Goal: Task Accomplishment & Management: Complete application form

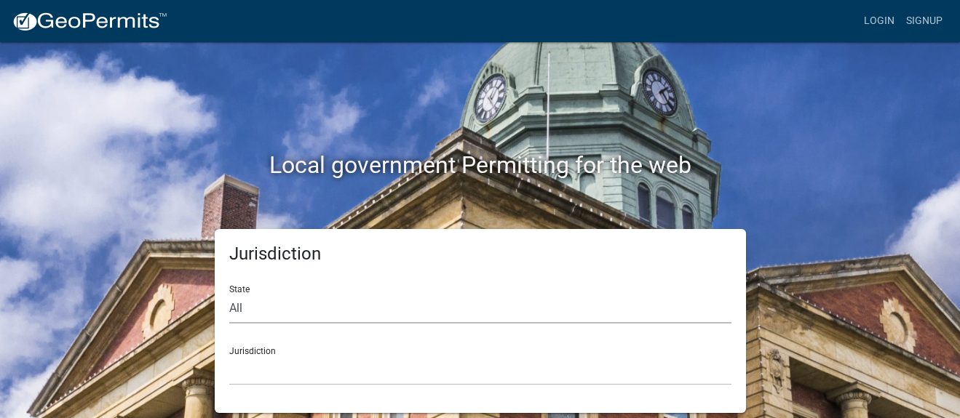
click at [266, 307] on select "All [US_STATE] [US_STATE] [US_STATE] [US_STATE] [US_STATE] [US_STATE] [US_STATE…" at bounding box center [480, 309] width 502 height 30
select select "[US_STATE]"
click at [229, 294] on select "All [US_STATE] [US_STATE] [US_STATE] [US_STATE] [US_STATE] [US_STATE] [US_STATE…" at bounding box center [480, 309] width 502 height 30
click at [259, 369] on select "City of [GEOGRAPHIC_DATA], [US_STATE] City of [GEOGRAPHIC_DATA], [US_STATE] Cit…" at bounding box center [480, 371] width 502 height 30
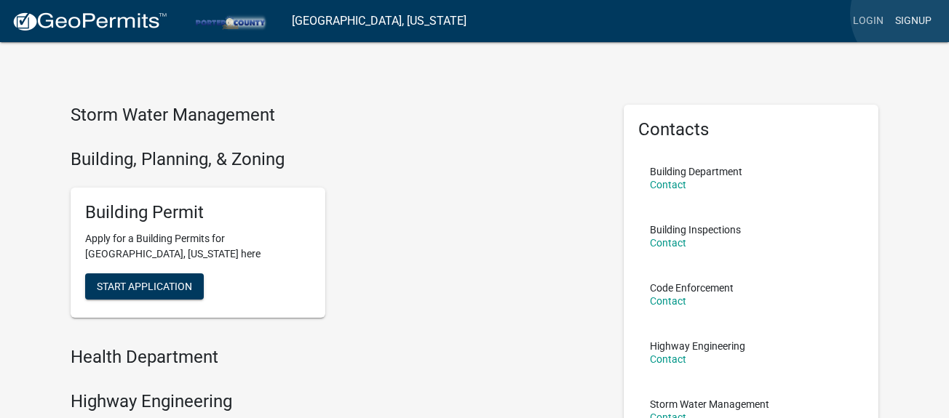
click at [909, 14] on link "Signup" at bounding box center [913, 21] width 48 height 28
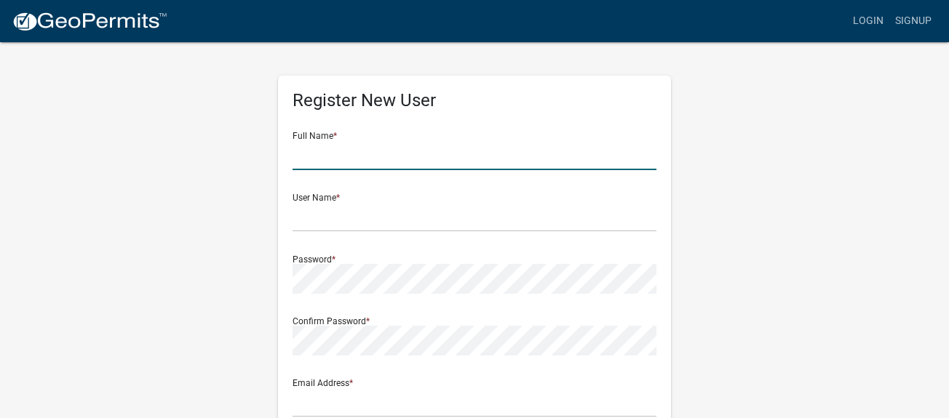
click at [362, 157] on input "text" at bounding box center [474, 155] width 364 height 30
type input "[PERSON_NAME]"
type input "[EMAIL_ADDRESS][DOMAIN_NAME]"
type input "[STREET_ADDRESS]"
type input "Kankakee (Kankakee)"
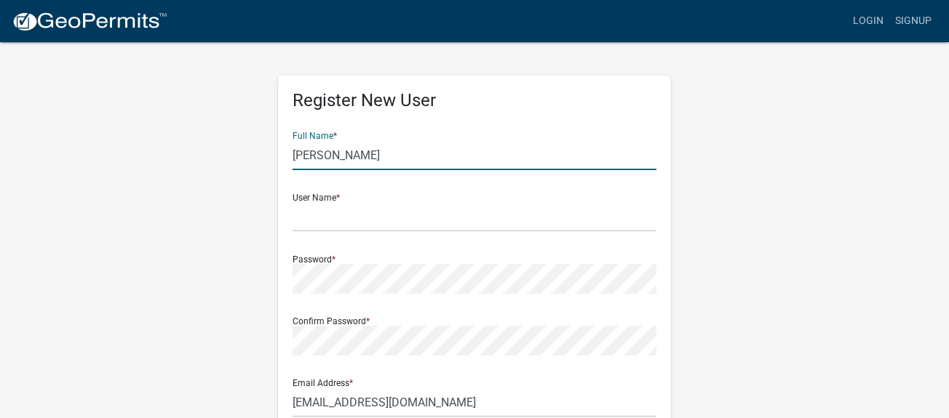
type input "IL"
type input "60901"
type input "8154501946"
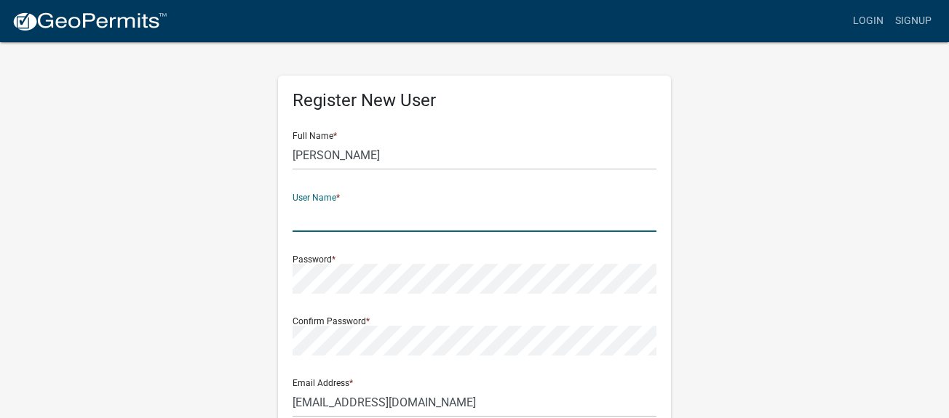
click at [327, 226] on input "text" at bounding box center [474, 217] width 364 height 30
type input "dawnidiot"
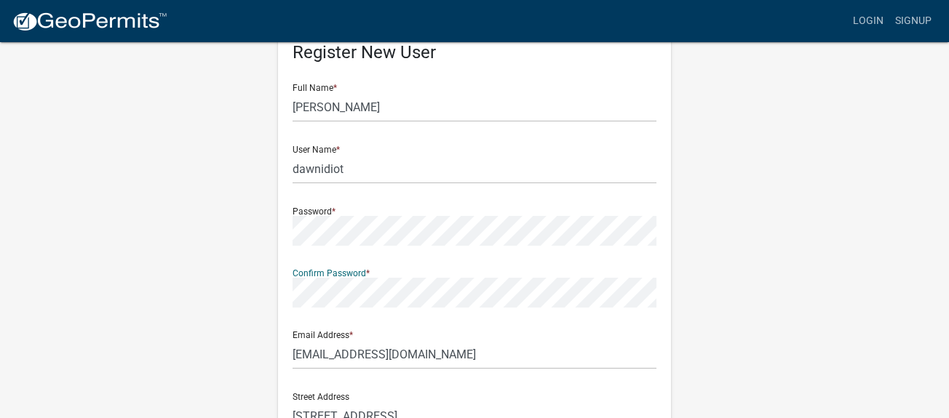
scroll to position [145, 0]
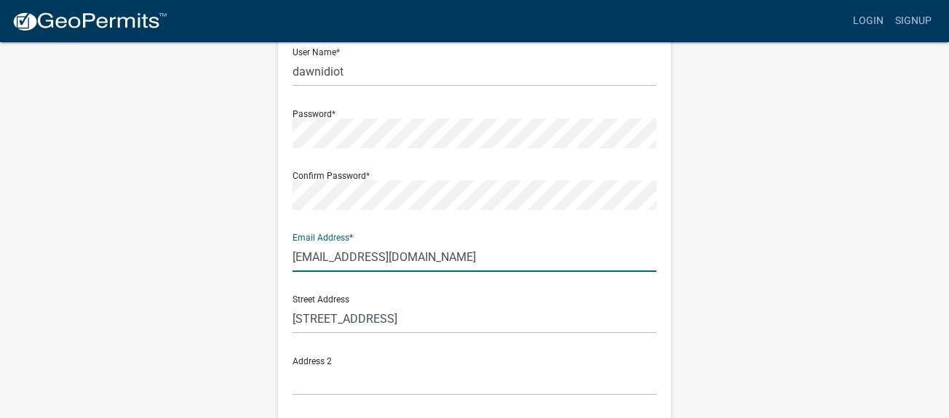
drag, startPoint x: 465, startPoint y: 255, endPoint x: 247, endPoint y: 256, distance: 217.5
click at [247, 256] on div "Register New User Full Name * [PERSON_NAME] User Name * dawnidiot Password * Co…" at bounding box center [474, 284] width 829 height 778
type input "[EMAIL_ADDRESS][DOMAIN_NAME]"
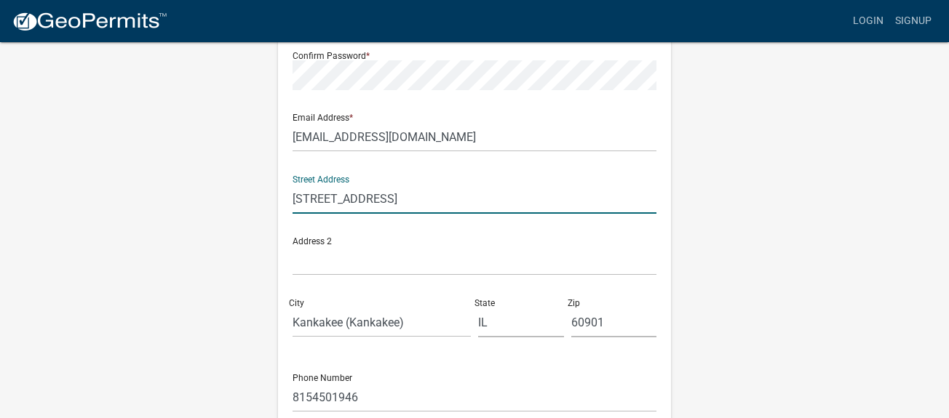
scroll to position [291, 0]
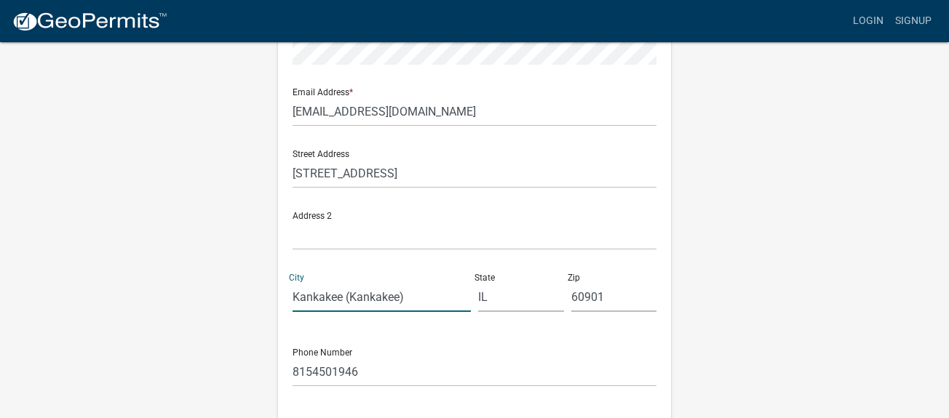
click at [416, 287] on input "Kankakee (Kankakee)" at bounding box center [381, 297] width 178 height 30
type input "Kankakee"
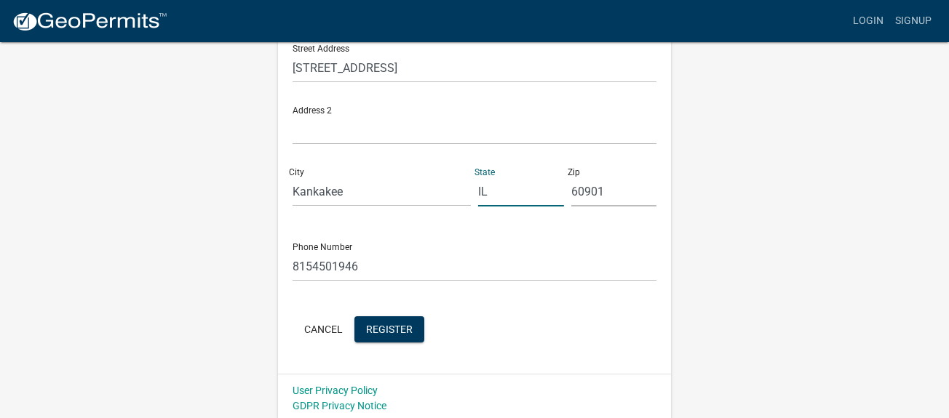
scroll to position [401, 0]
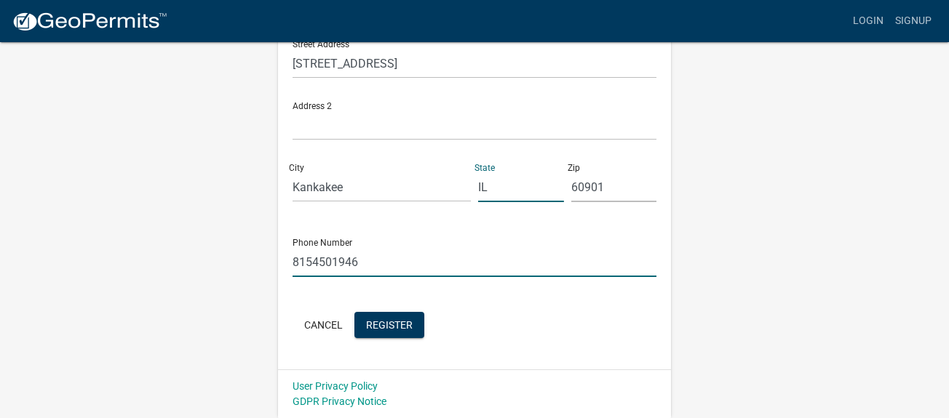
click at [384, 258] on input "8154501946" at bounding box center [474, 262] width 364 height 30
drag, startPoint x: 368, startPoint y: 264, endPoint x: 266, endPoint y: 265, distance: 101.8
click at [266, 265] on div "Register New User Full Name * [PERSON_NAME] User Name * dawnidiot Password * Co…" at bounding box center [474, 29] width 829 height 778
type input "8159323771"
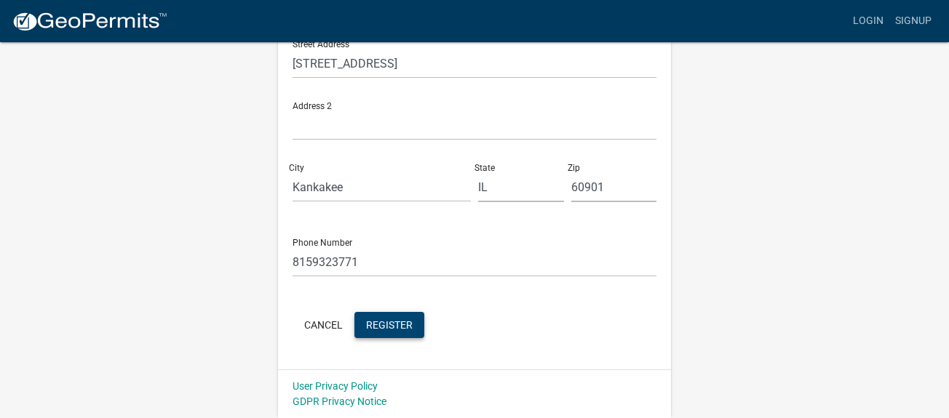
click at [408, 324] on span "Register" at bounding box center [389, 325] width 47 height 12
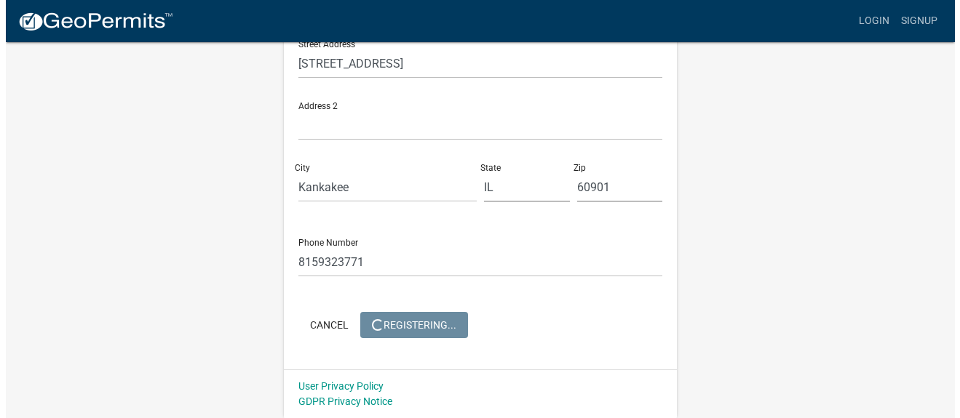
scroll to position [0, 0]
